Goal: Task Accomplishment & Management: Use online tool/utility

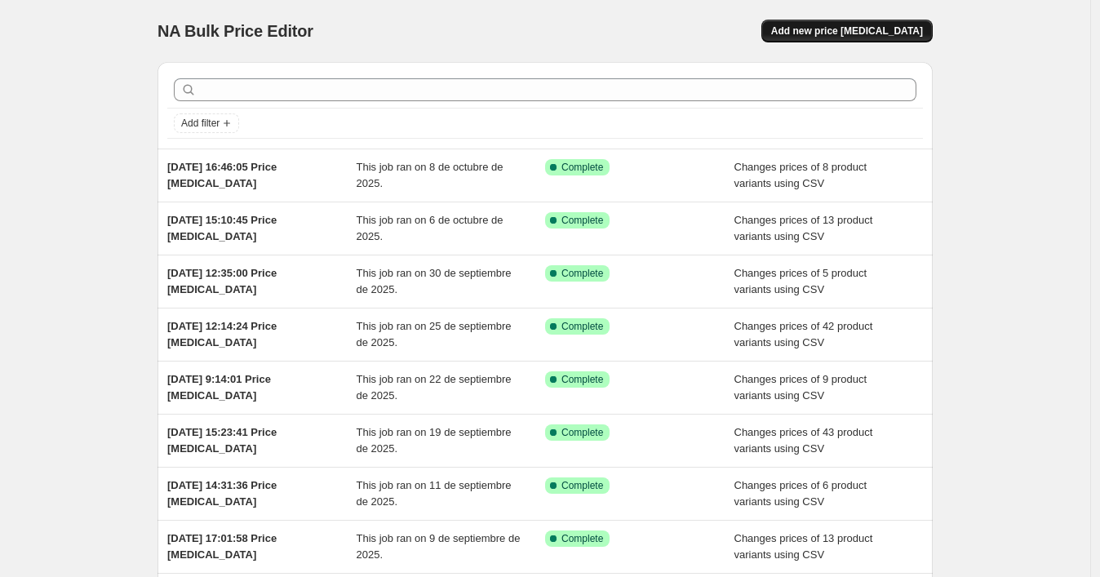
click at [818, 27] on span "Add new price [MEDICAL_DATA]" at bounding box center [847, 30] width 152 height 13
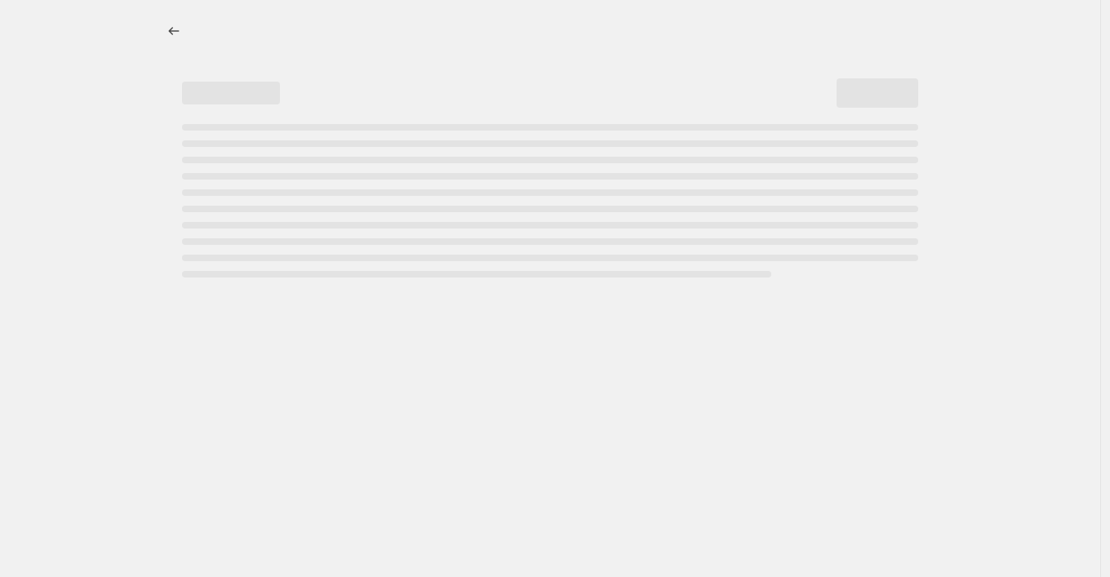
select select "percentage"
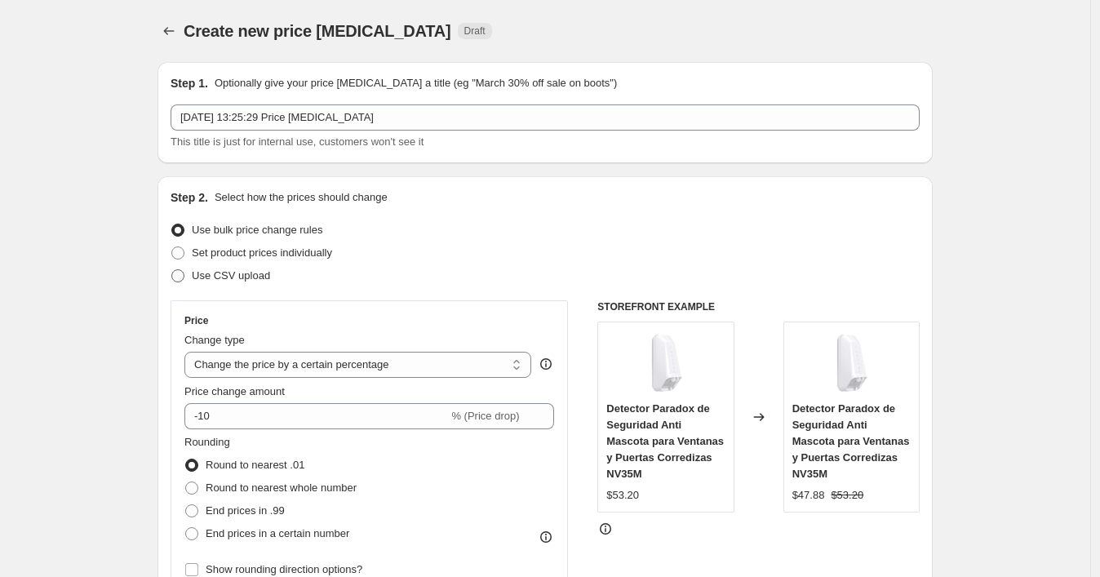
click at [180, 272] on span at bounding box center [177, 275] width 13 height 13
click at [172, 270] on input "Use CSV upload" at bounding box center [171, 269] width 1 height 1
radio input "true"
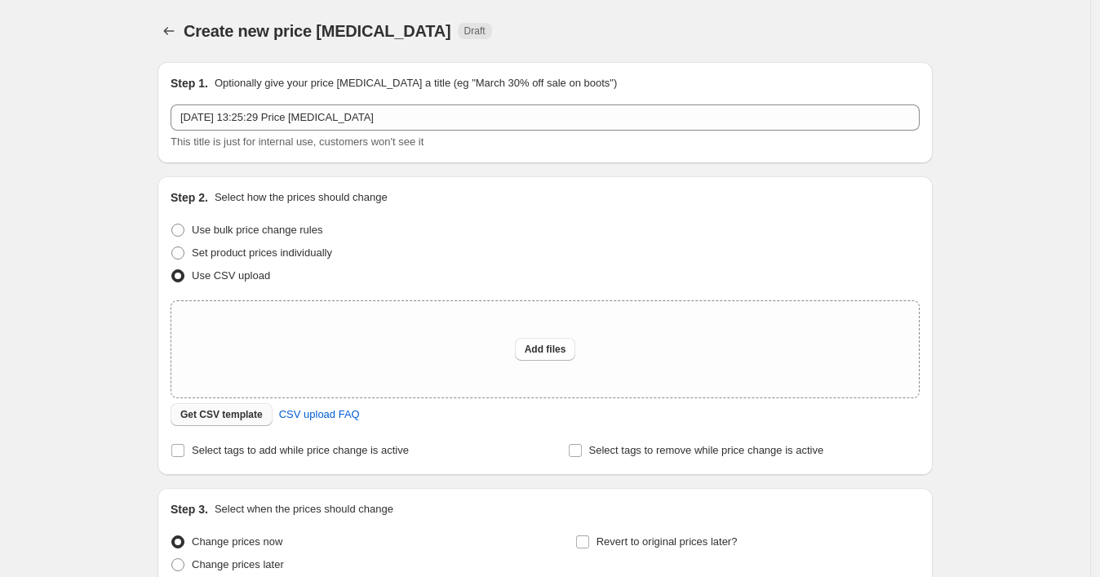
click at [253, 413] on span "Get CSV template" at bounding box center [221, 414] width 82 height 13
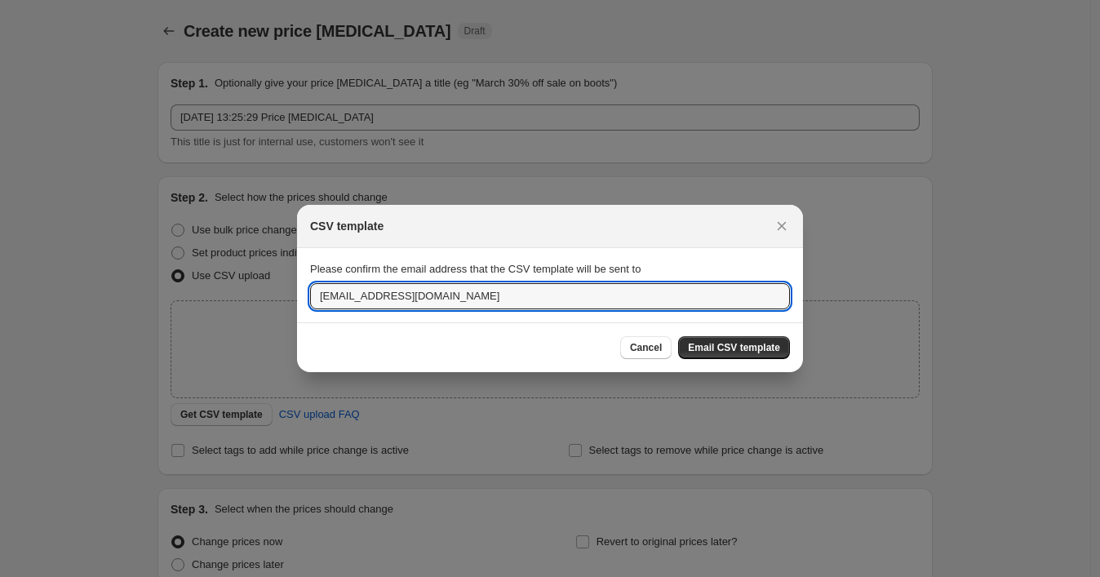
drag, startPoint x: 484, startPoint y: 303, endPoint x: 308, endPoint y: 287, distance: 176.1
click at [308, 287] on section "Please confirm the email address that the CSV template will be sent to ssolutio…" at bounding box center [550, 284] width 506 height 73
paste input "wshopify738"
type input "wshopify738@gmail.com"
click at [702, 339] on button "Email CSV template" at bounding box center [734, 347] width 112 height 23
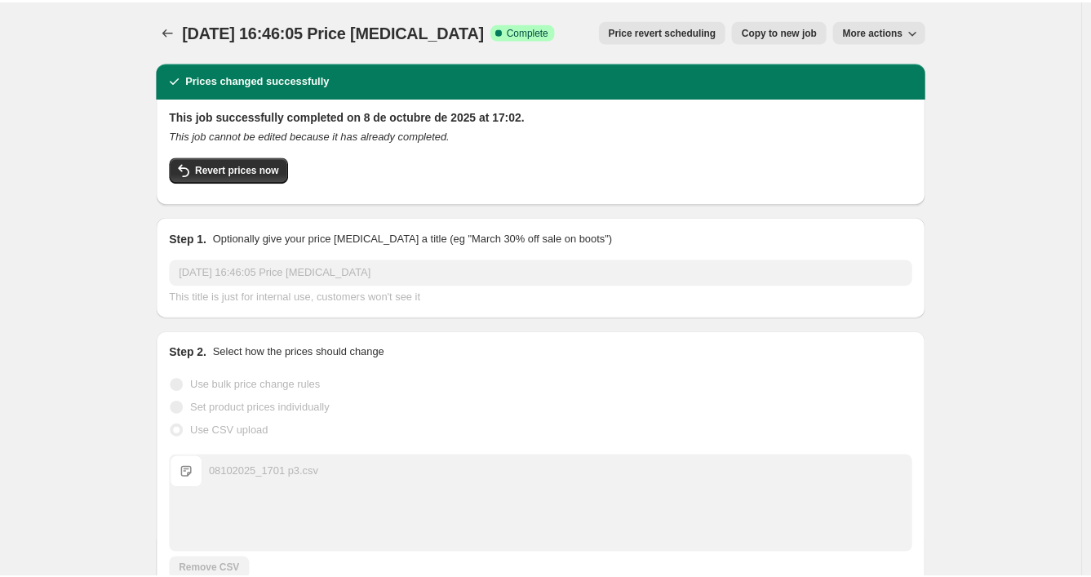
scroll to position [634, 0]
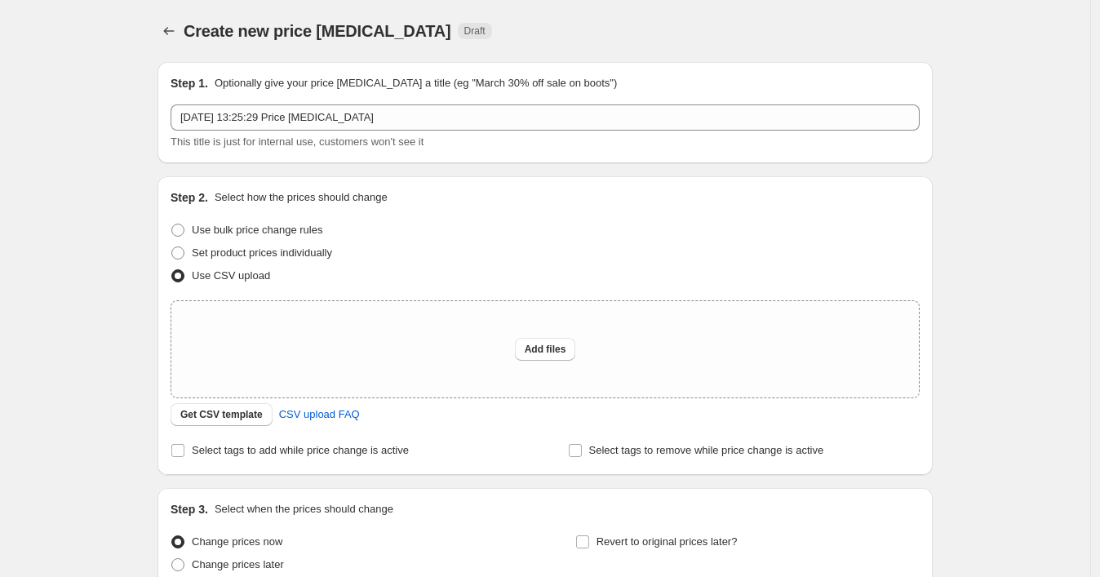
click at [545, 351] on span "Add files" at bounding box center [546, 349] width 42 height 13
type input "C:\fakepath\P3.csv"
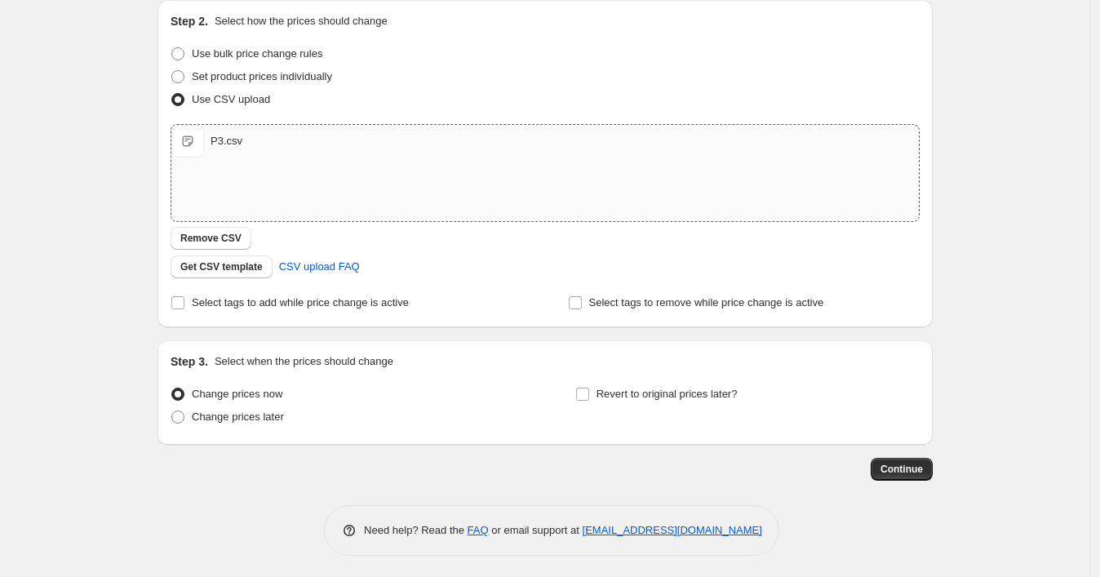
scroll to position [178, 0]
click at [884, 472] on span "Continue" at bounding box center [901, 467] width 42 height 13
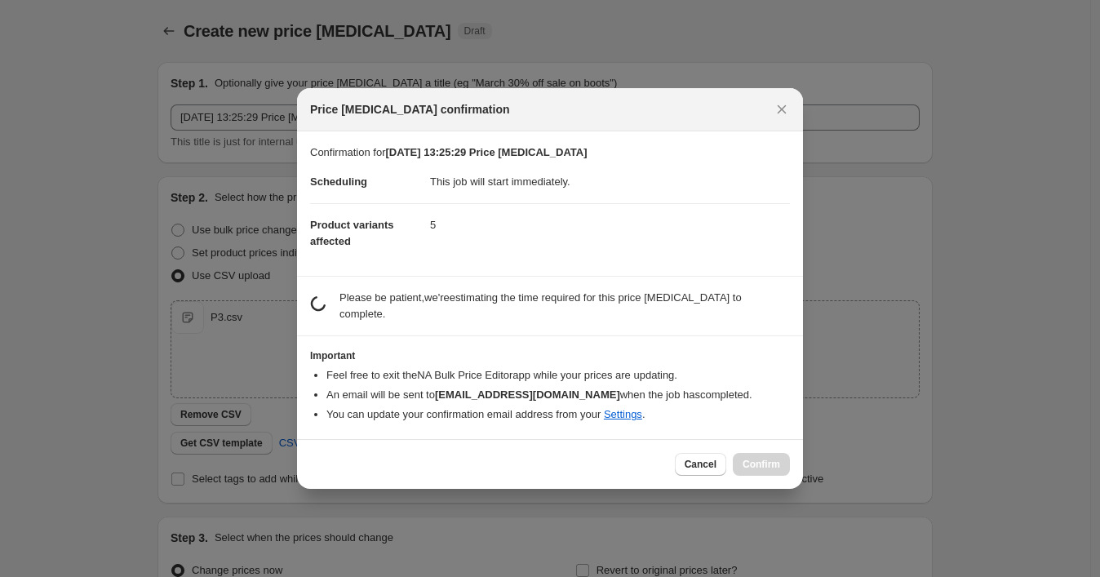
scroll to position [0, 0]
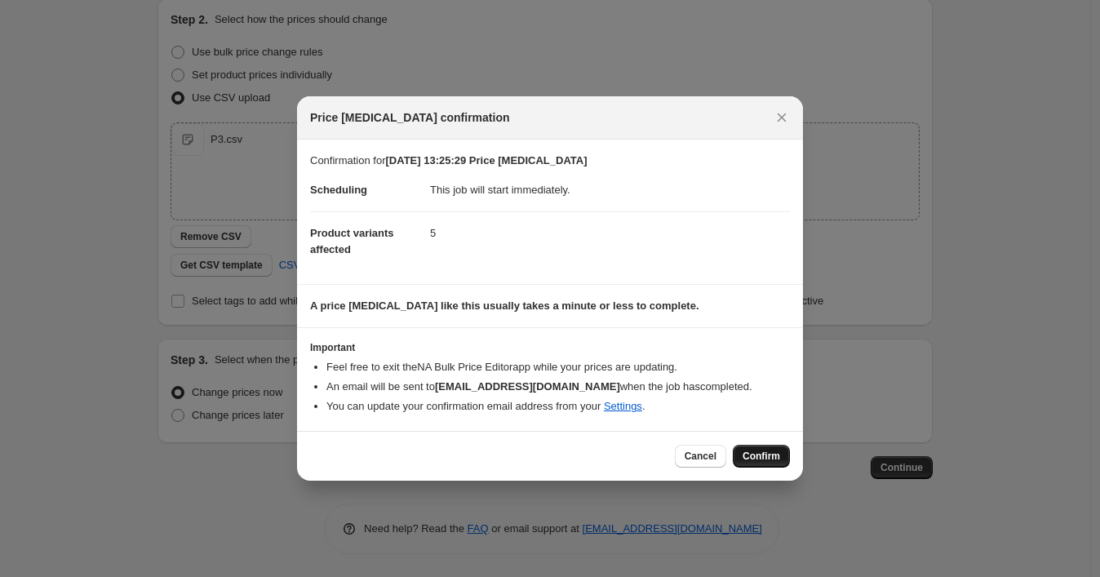
click at [746, 455] on span "Confirm" at bounding box center [761, 456] width 38 height 13
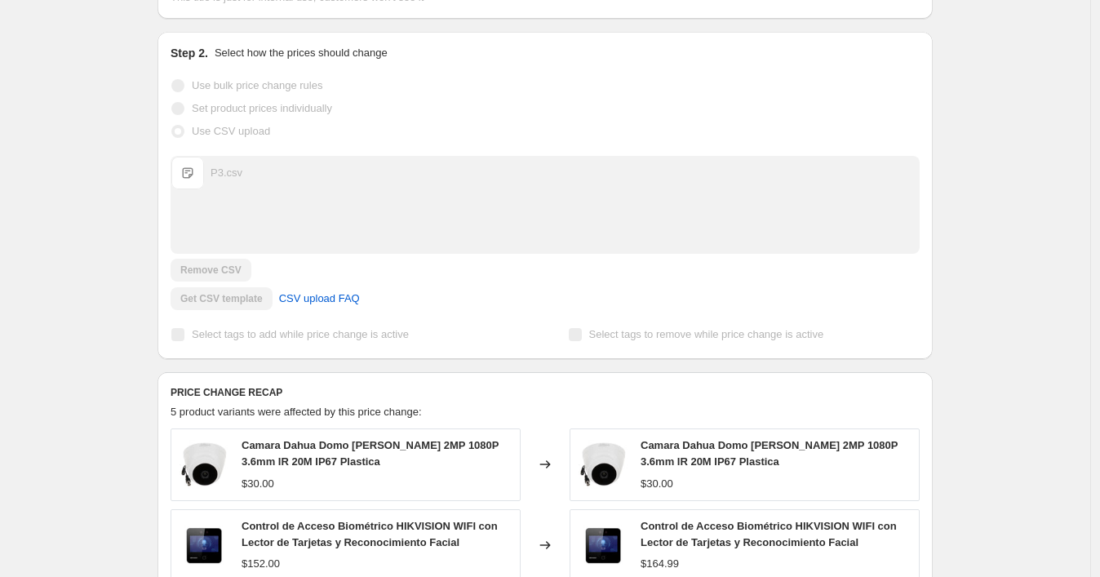
scroll to position [91, 0]
